Goal: Transaction & Acquisition: Purchase product/service

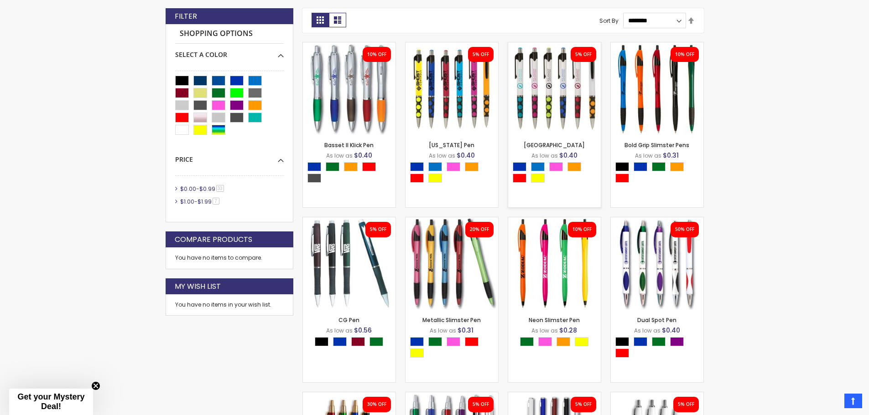
scroll to position [456, 0]
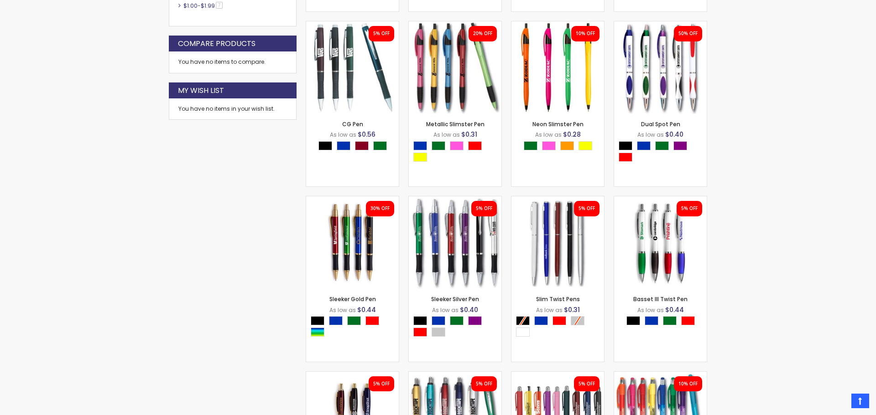
click at [215, 126] on div "Close dialog Sign up to get your Mystery Discount ! Name Email Send Me the Deal…" at bounding box center [438, 207] width 876 height 415
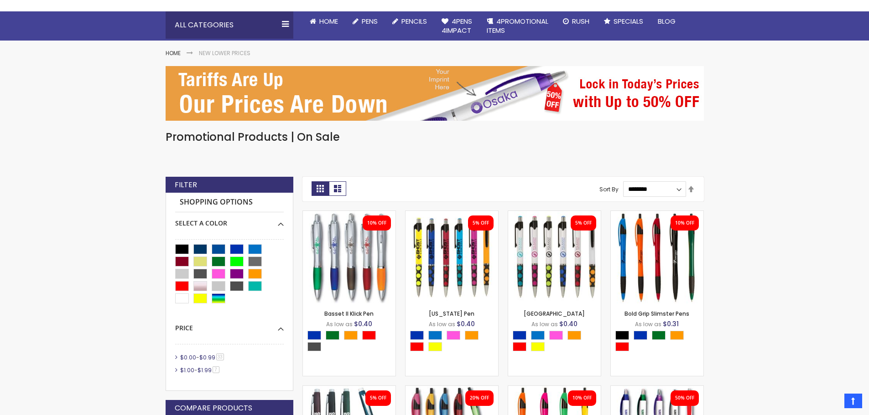
scroll to position [0, 0]
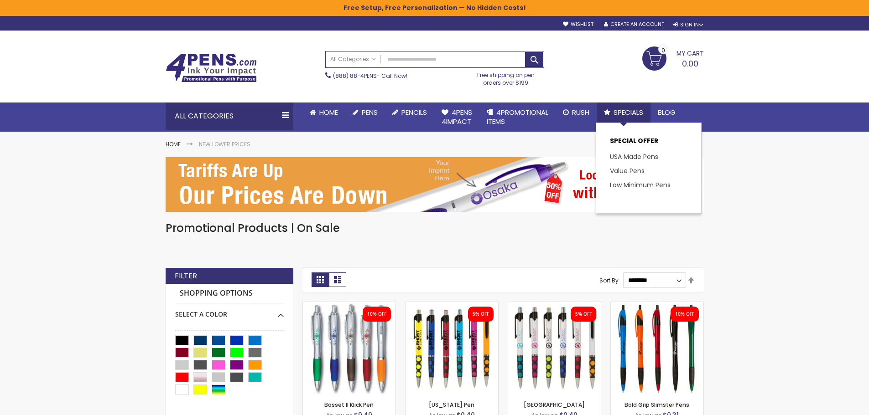
click at [610, 114] on icon at bounding box center [607, 112] width 6 height 7
click at [638, 181] on link "Low Minimum Pens" at bounding box center [643, 185] width 67 height 9
